Goal: Task Accomplishment & Management: Complete application form

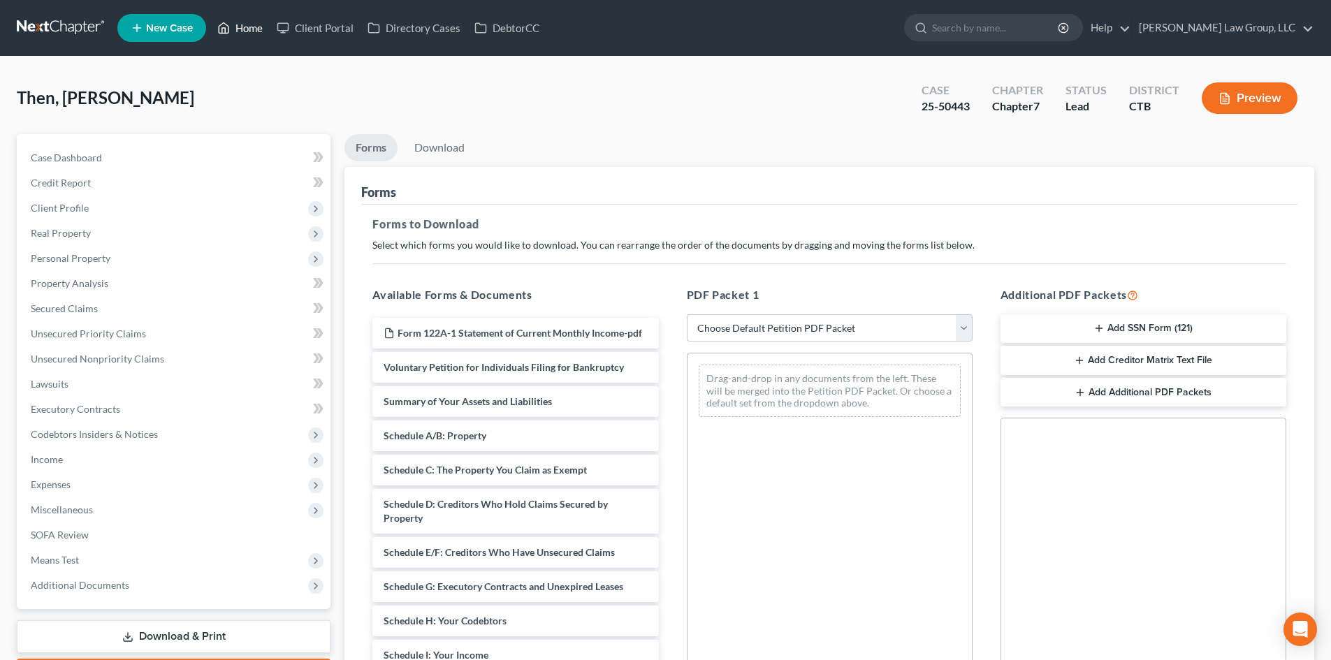
click at [247, 26] on link "Home" at bounding box center [239, 27] width 59 height 25
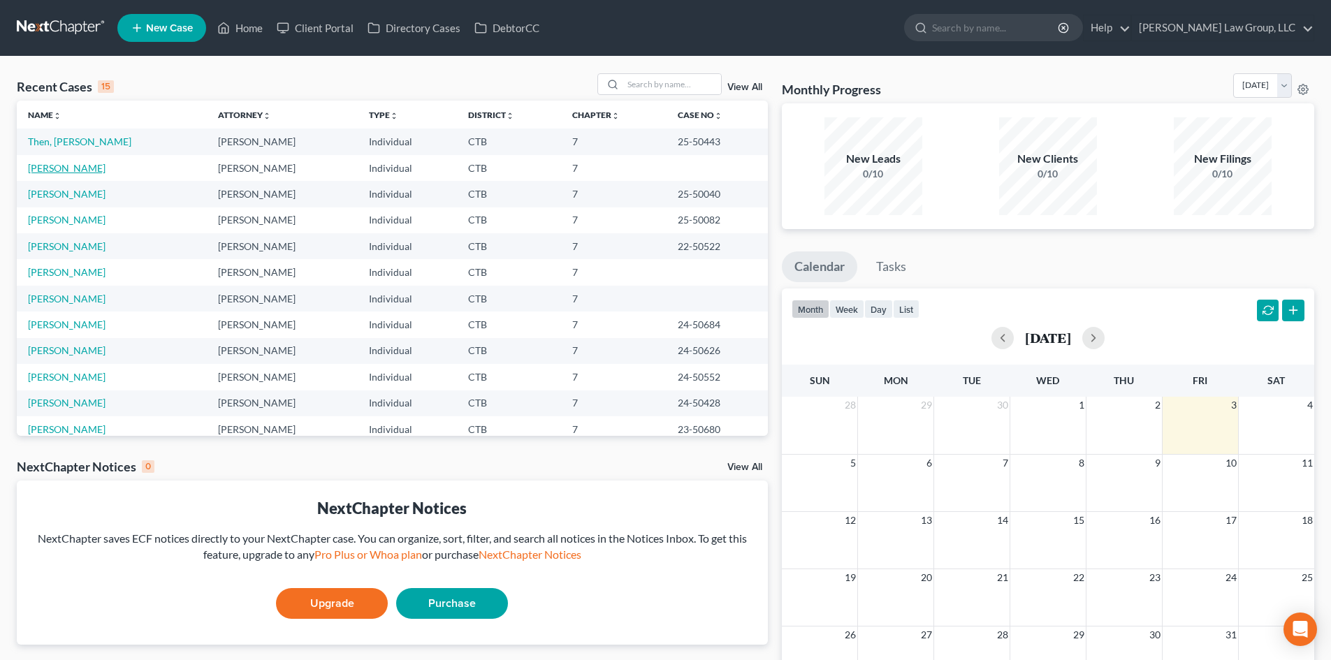
click at [66, 168] on link "[PERSON_NAME]" at bounding box center [67, 168] width 78 height 12
select select "4"
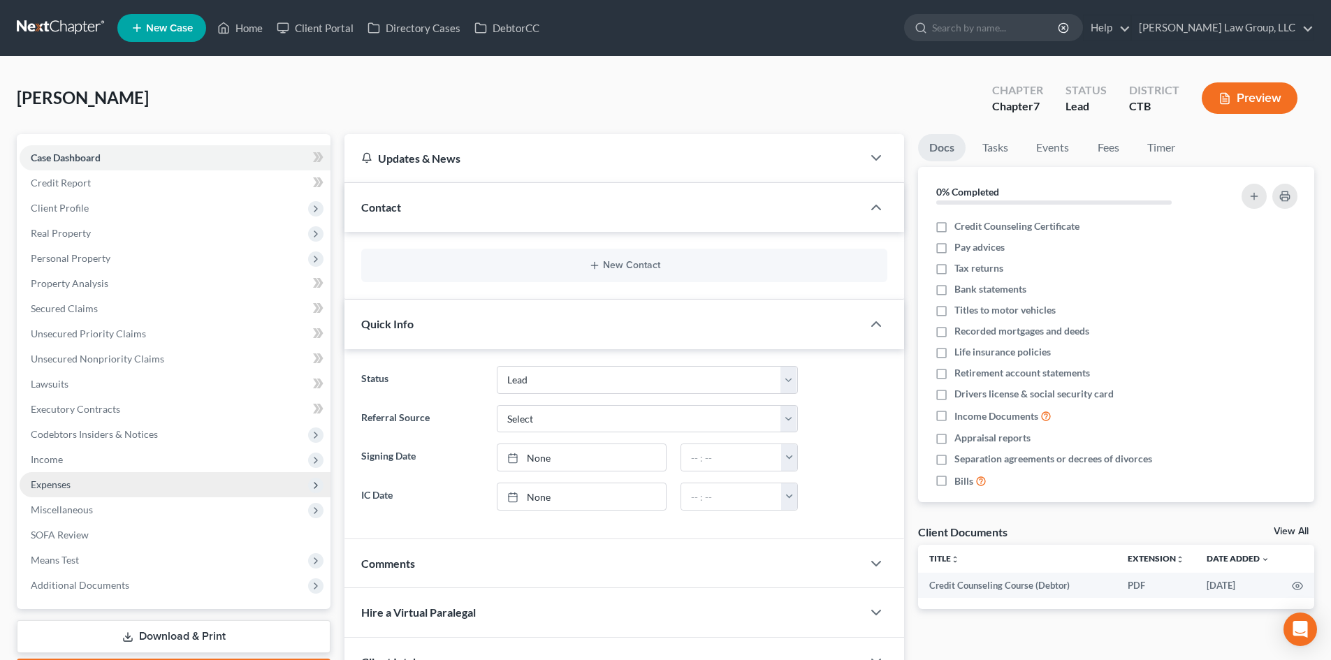
click at [55, 487] on span "Expenses" at bounding box center [51, 485] width 40 height 12
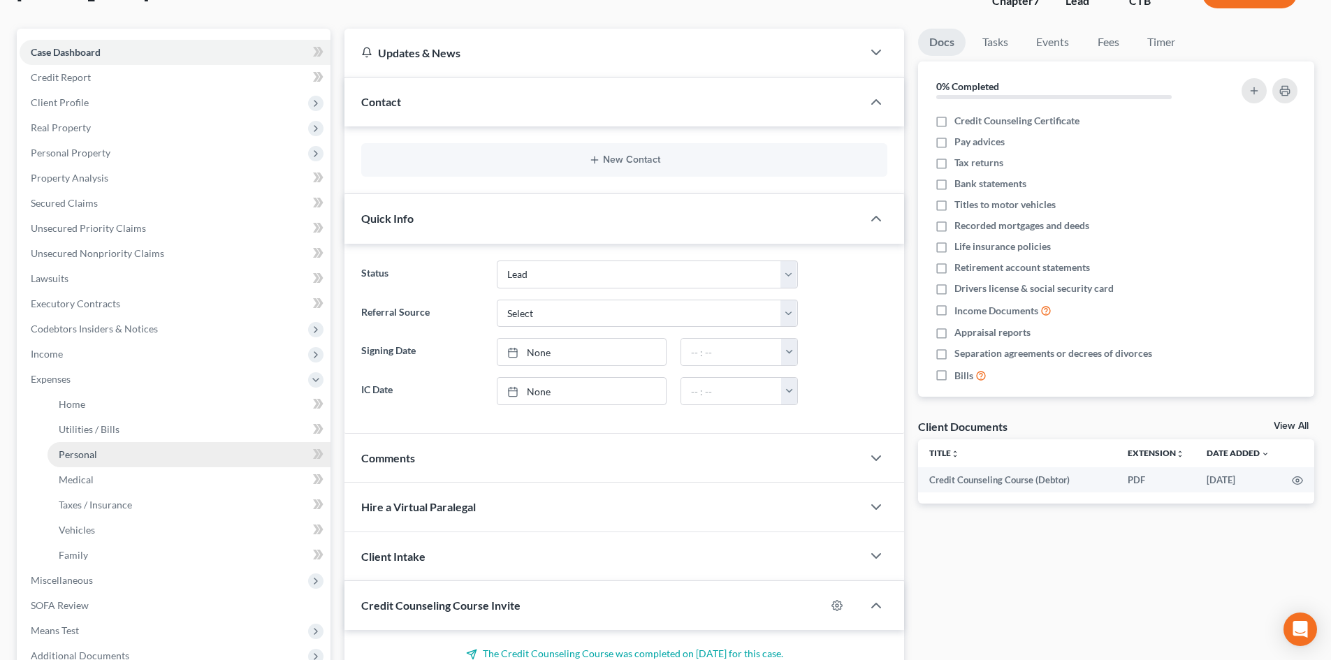
scroll to position [140, 0]
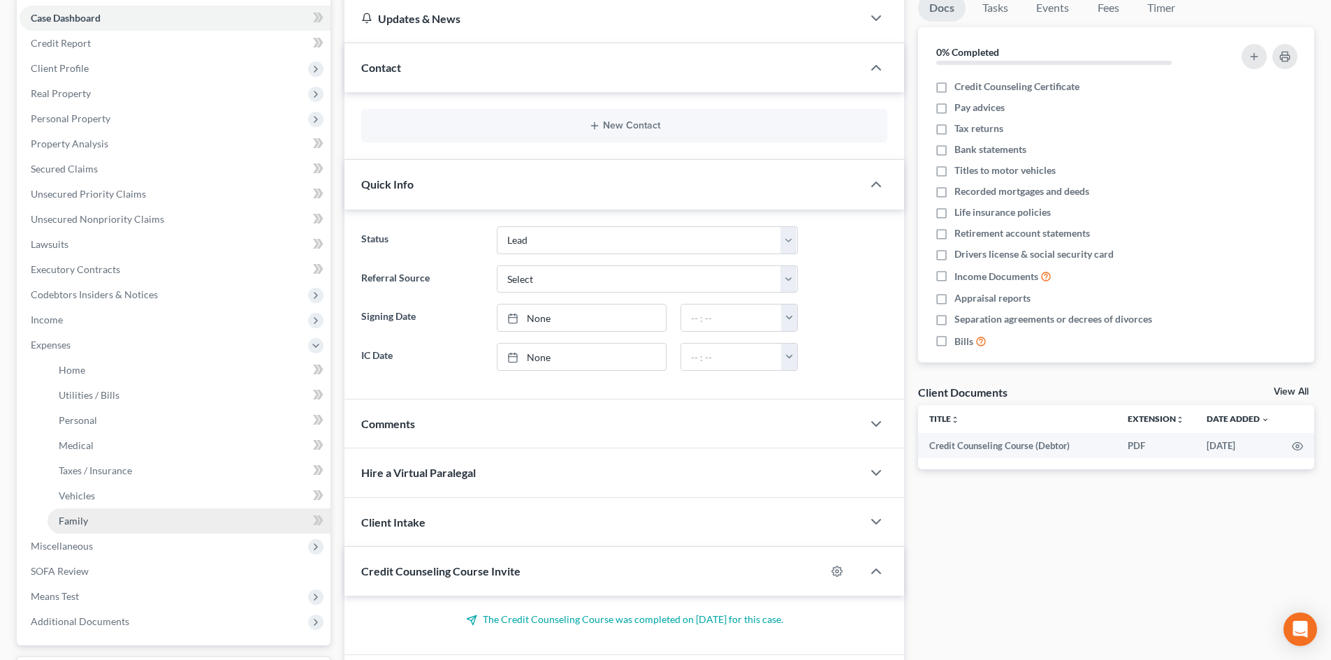
click at [76, 519] on span "Family" at bounding box center [73, 521] width 29 height 12
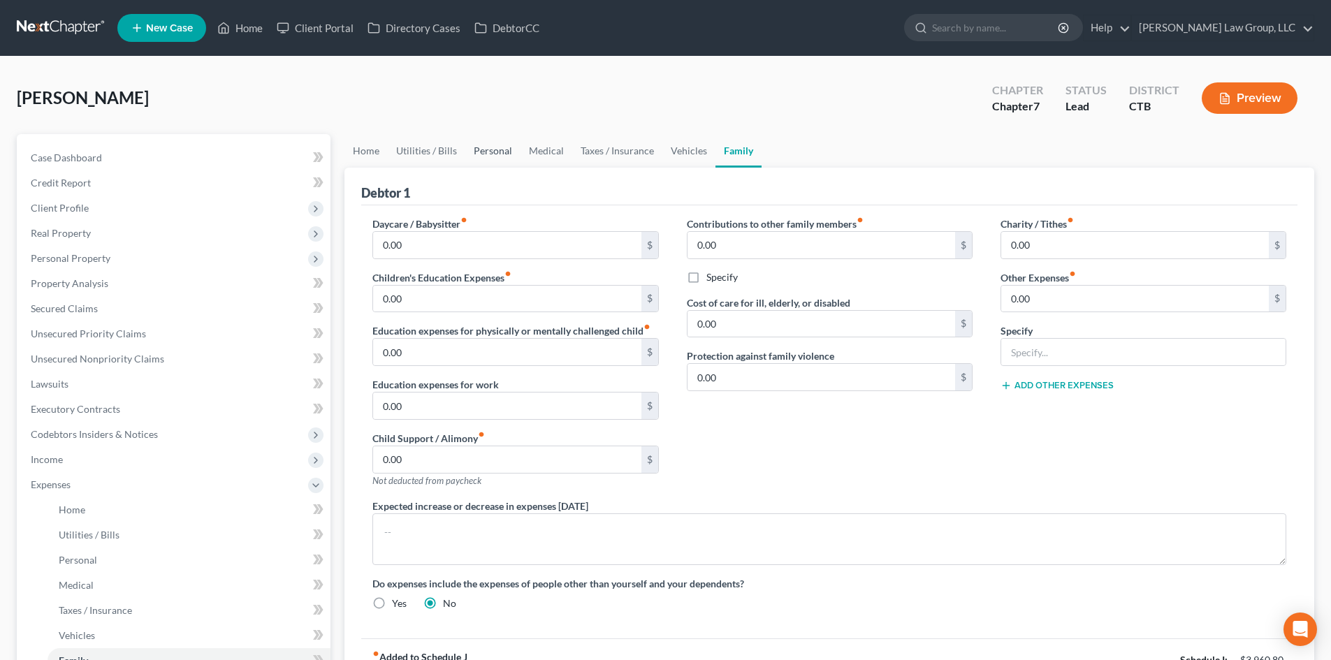
click at [488, 154] on link "Personal" at bounding box center [492, 151] width 55 height 34
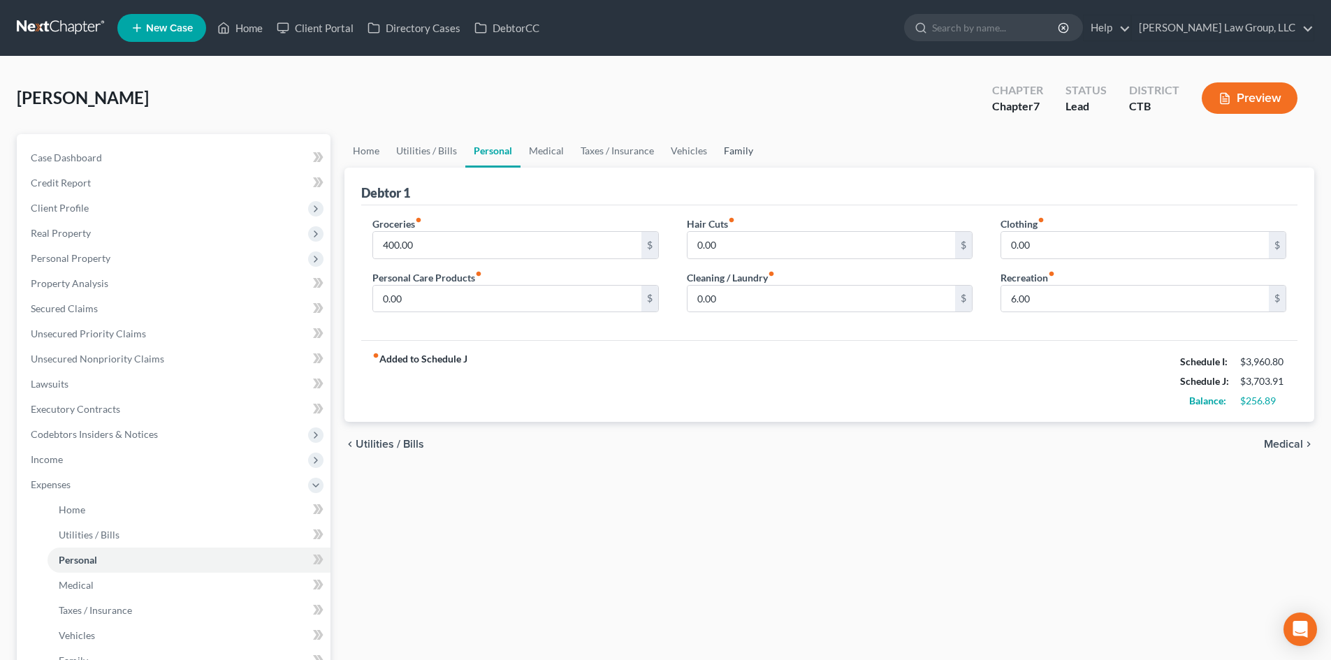
click at [741, 151] on link "Family" at bounding box center [739, 151] width 46 height 34
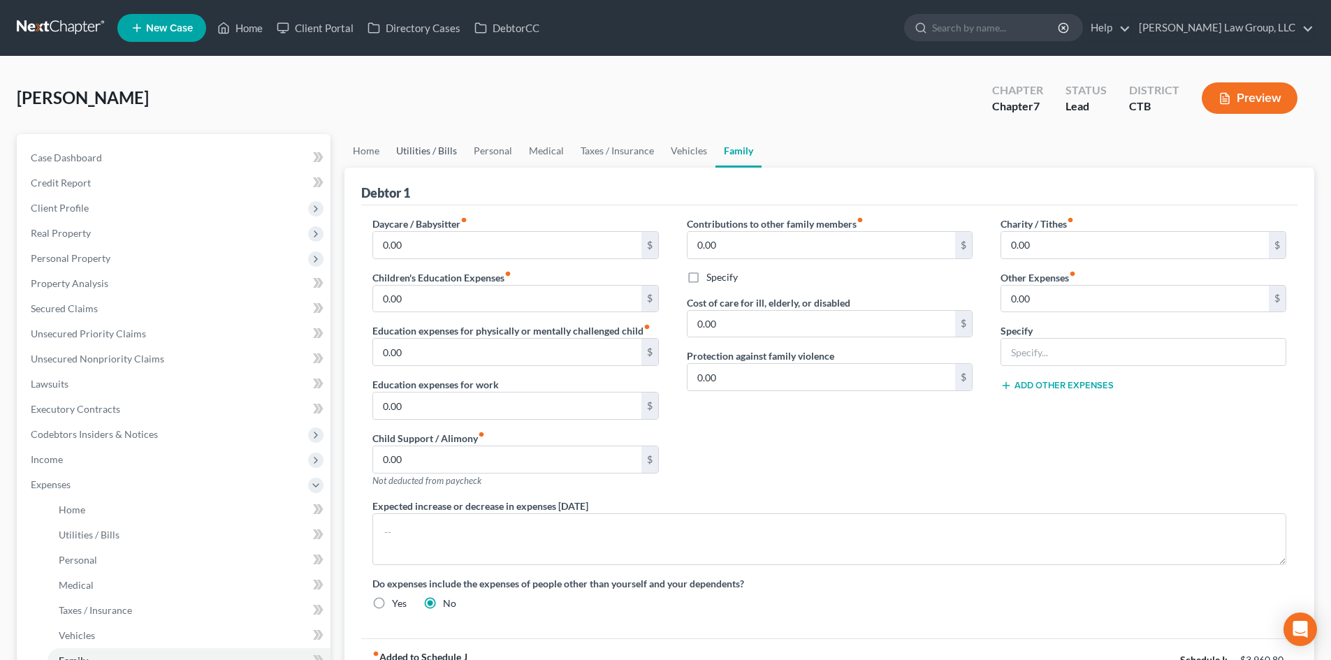
click at [420, 152] on link "Utilities / Bills" at bounding box center [427, 151] width 78 height 34
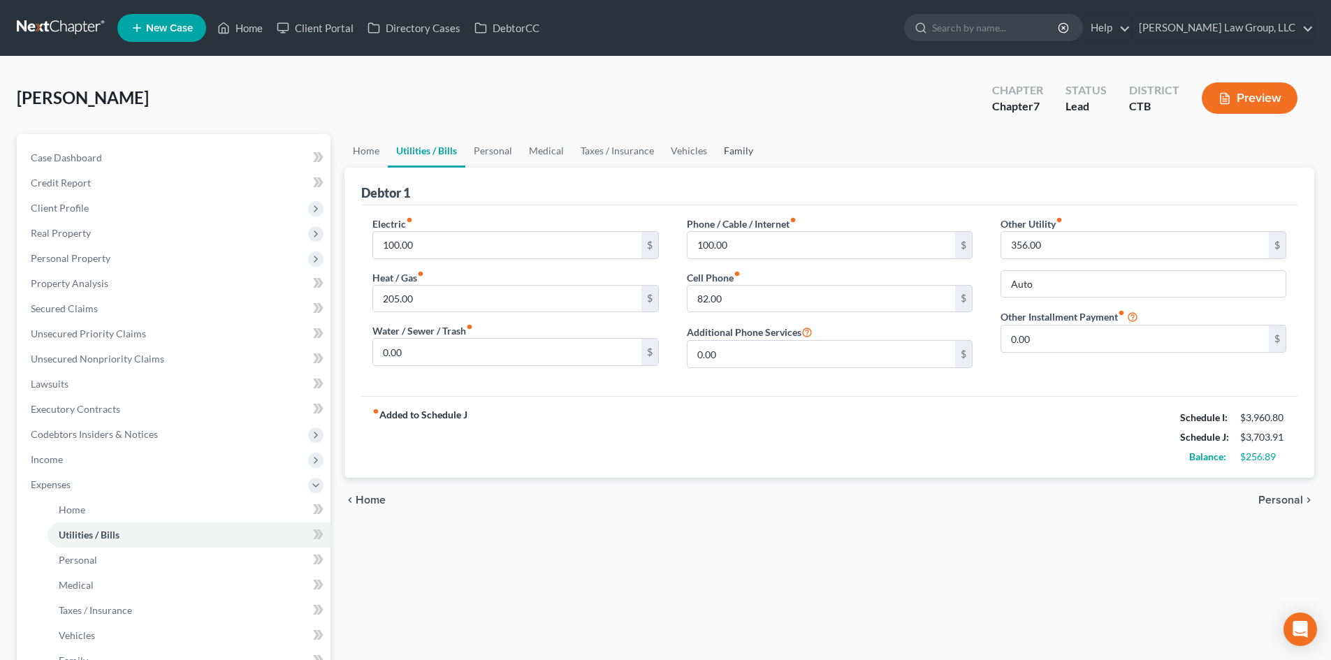
click at [733, 152] on link "Family" at bounding box center [739, 151] width 46 height 34
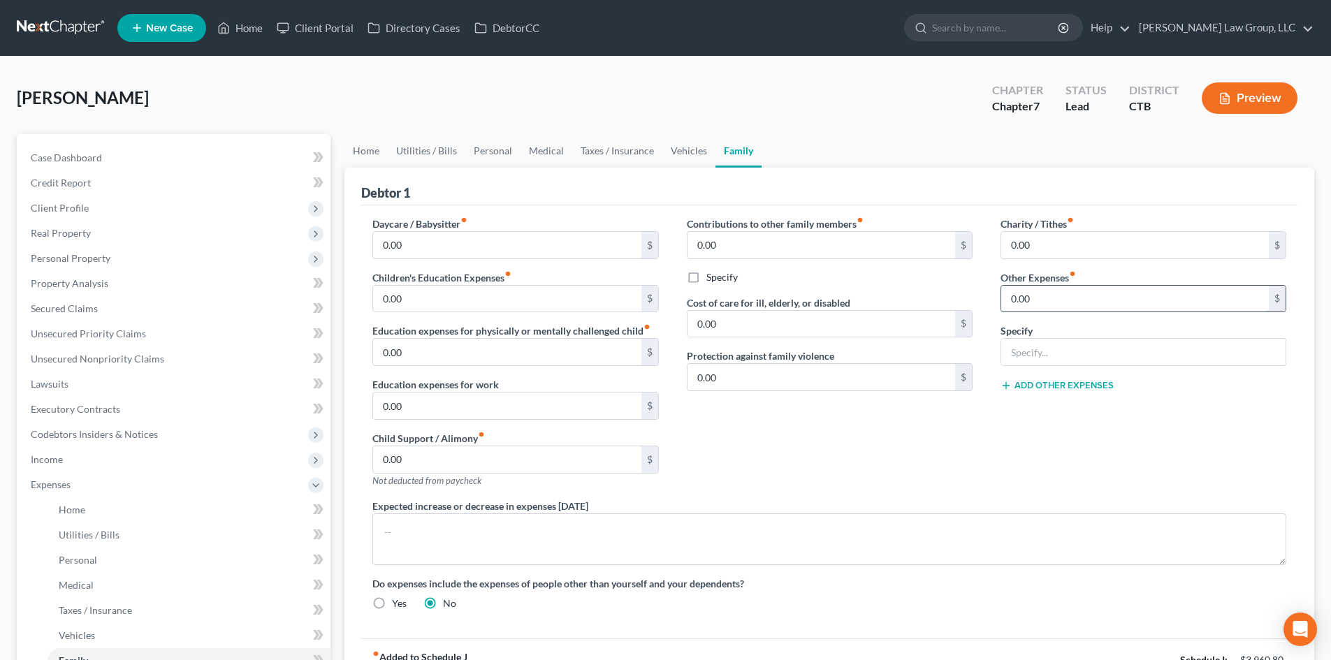
click at [1046, 296] on input "0.00" at bounding box center [1135, 299] width 268 height 27
type input "55.00"
click at [1050, 352] on input "text" at bounding box center [1143, 352] width 284 height 27
click at [1057, 349] on input "Cat food adn cat litter" at bounding box center [1143, 352] width 284 height 27
click at [1063, 354] on input "Cat food adn cat litter" at bounding box center [1143, 352] width 284 height 27
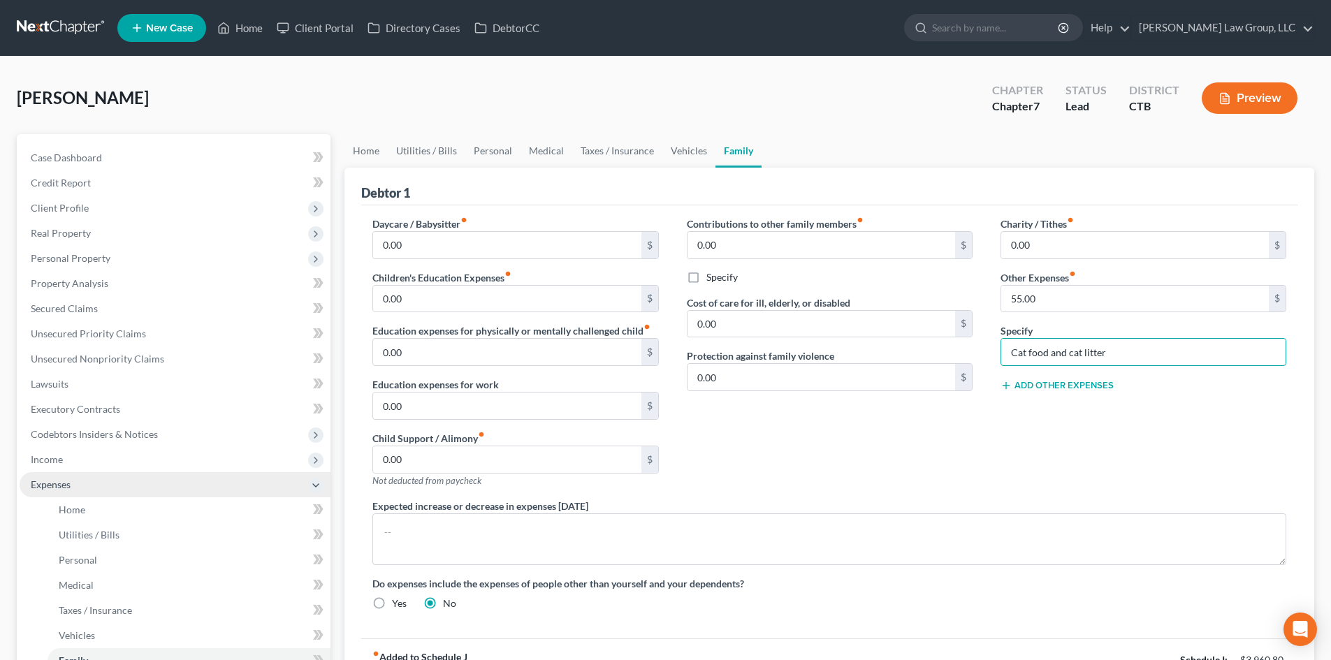
type input "Cat food and cat litter"
click at [54, 486] on span "Expenses" at bounding box center [51, 485] width 40 height 12
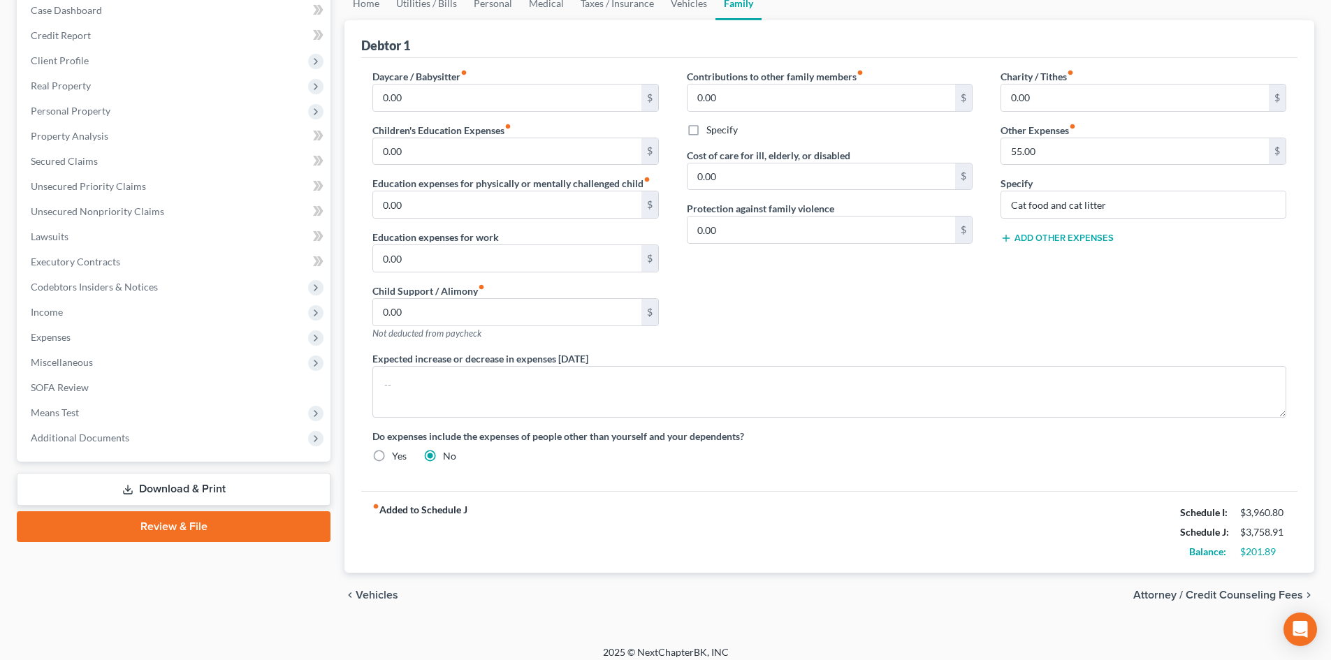
scroll to position [158, 0]
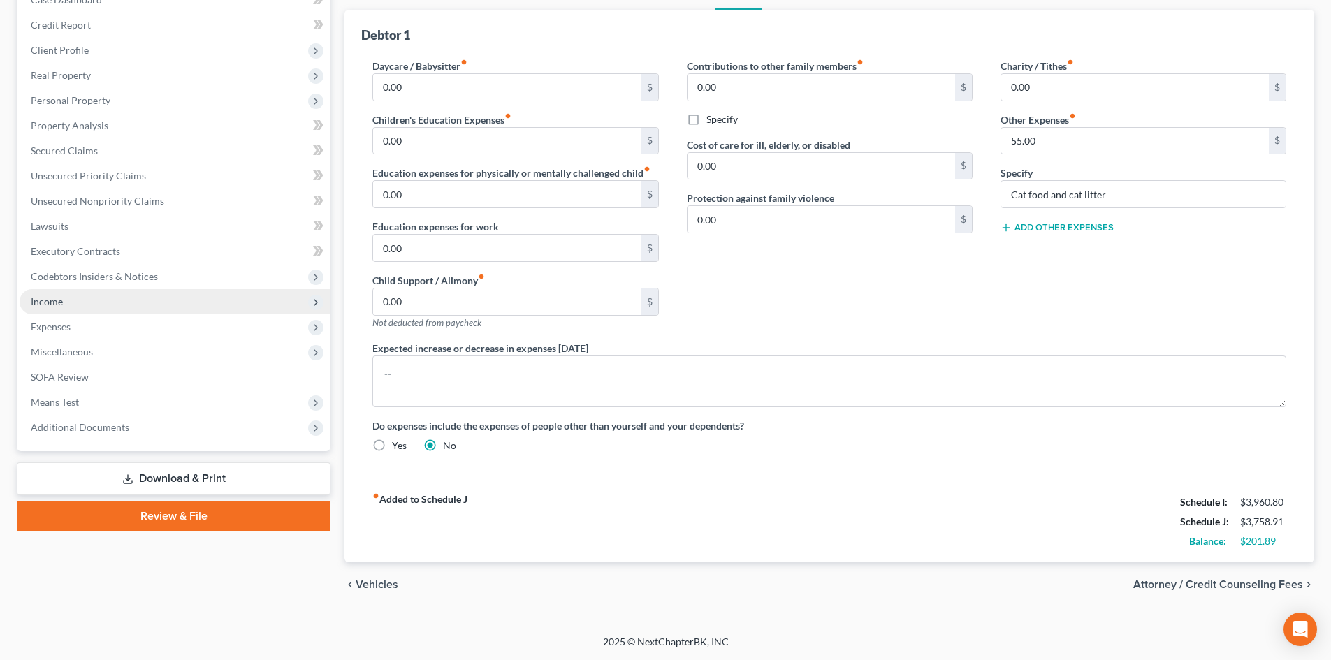
click at [49, 300] on span "Income" at bounding box center [47, 302] width 32 height 12
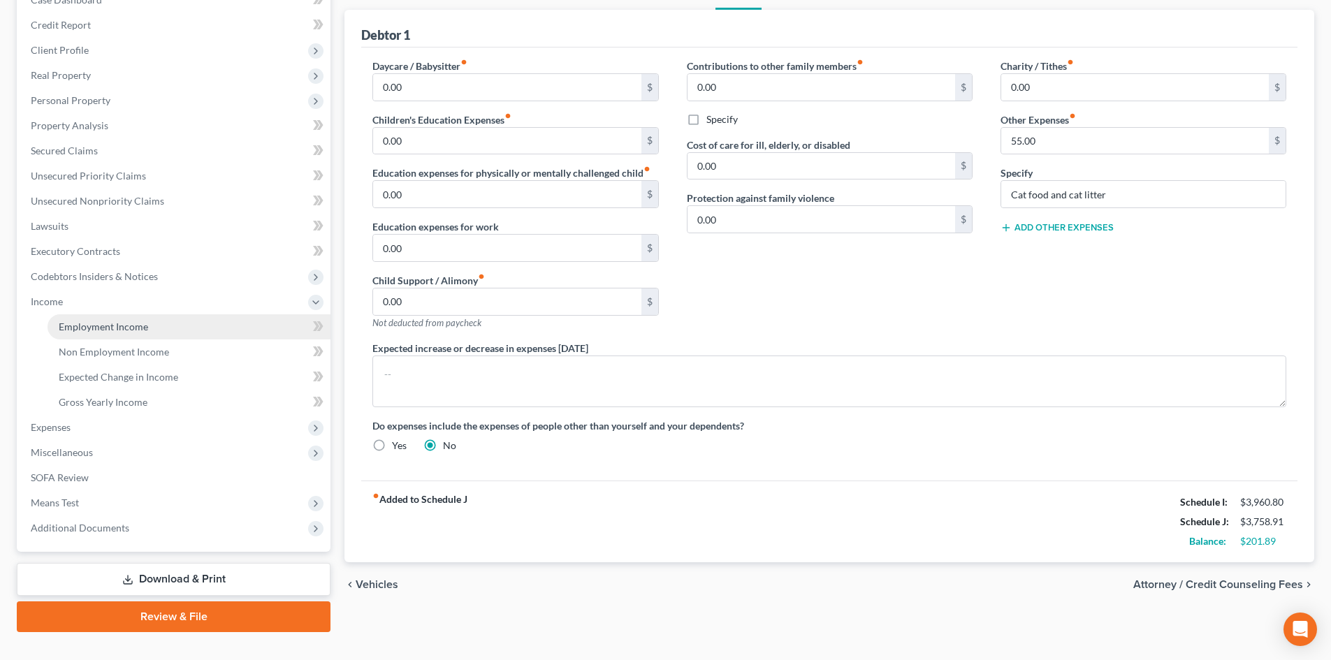
click at [73, 326] on span "Employment Income" at bounding box center [103, 327] width 89 height 12
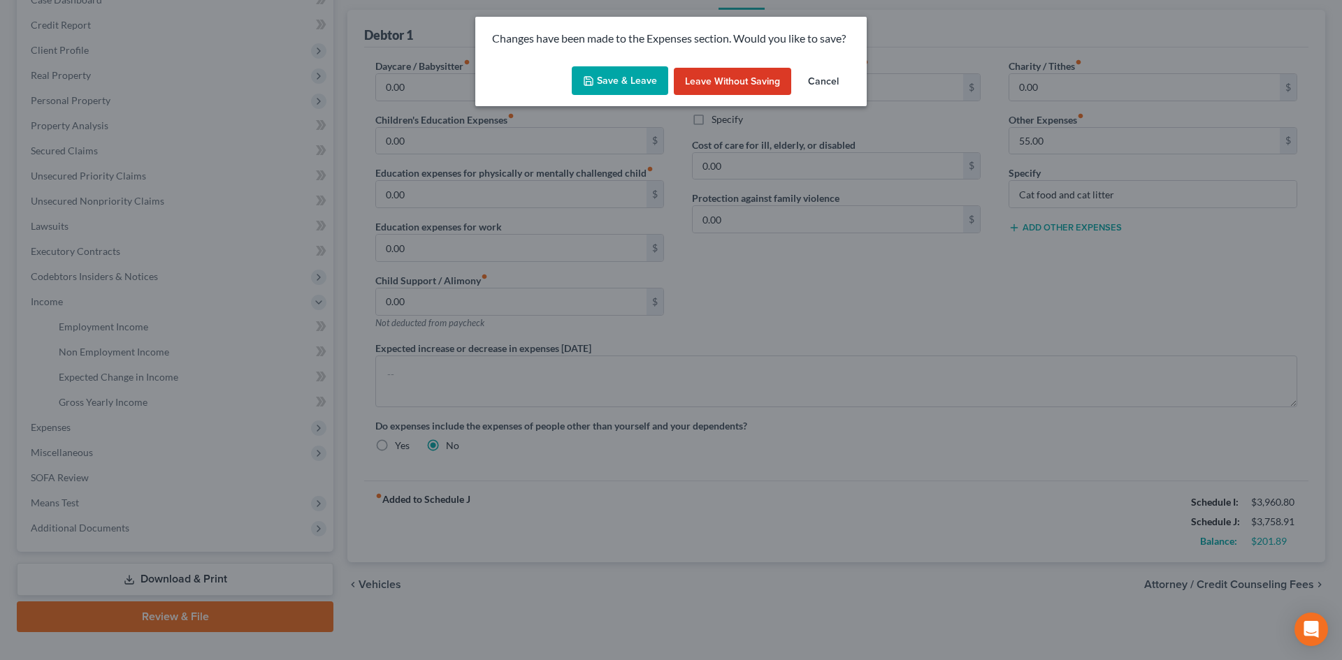
click at [628, 76] on button "Save & Leave" at bounding box center [620, 80] width 96 height 29
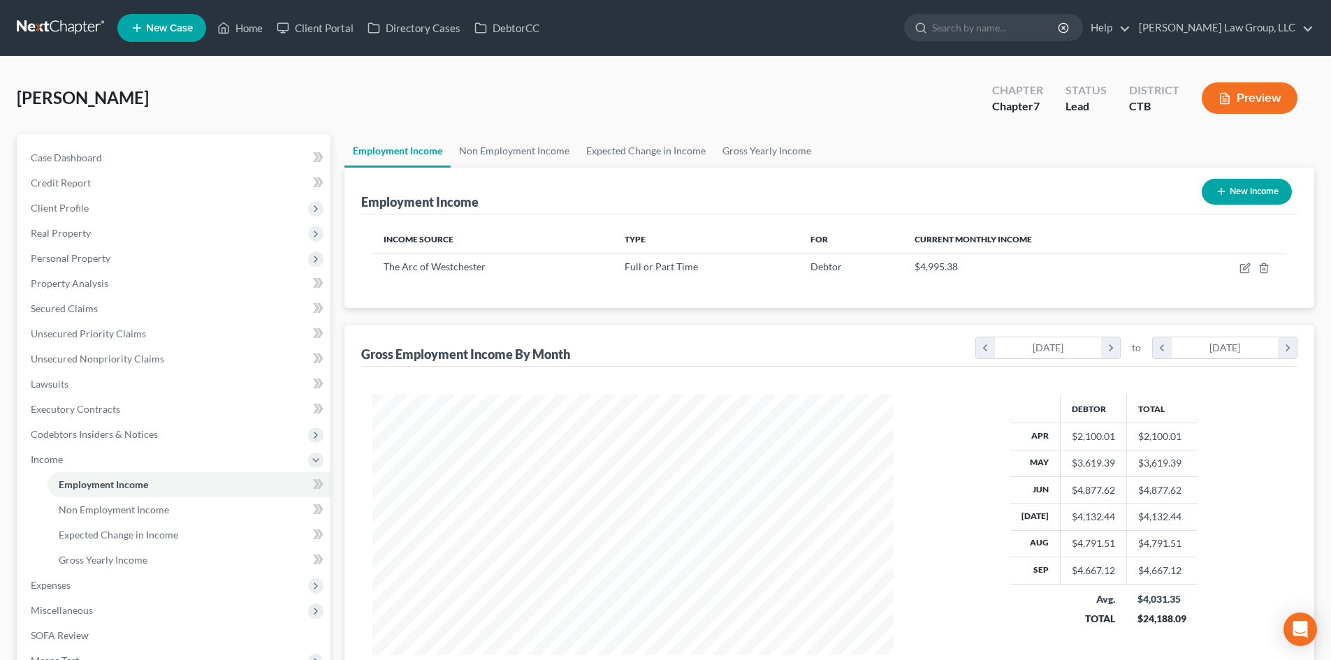
scroll to position [261, 549]
